Goal: Find contact information: Find contact information

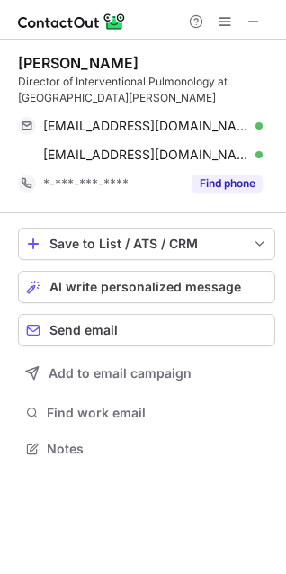
scroll to position [435, 286]
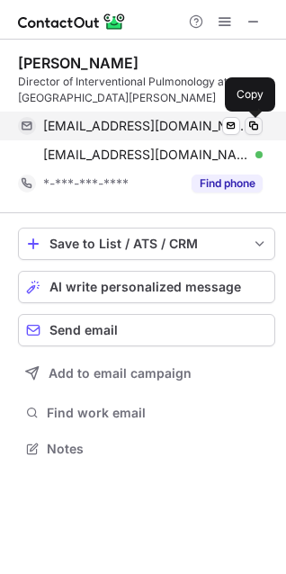
click at [247, 126] on span at bounding box center [253, 126] width 14 height 14
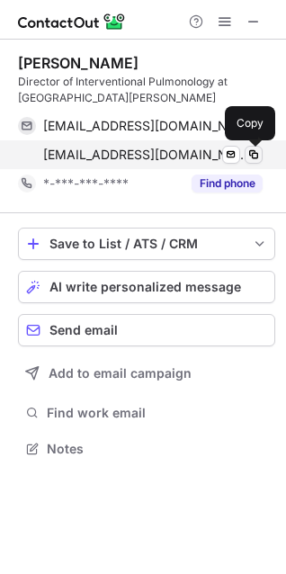
click at [256, 153] on span at bounding box center [253, 154] width 14 height 14
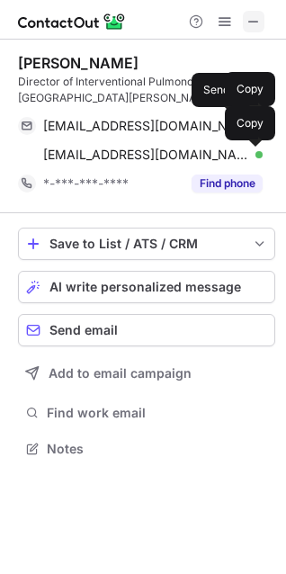
click at [254, 21] on span at bounding box center [253, 21] width 14 height 14
